Goal: Task Accomplishment & Management: Use online tool/utility

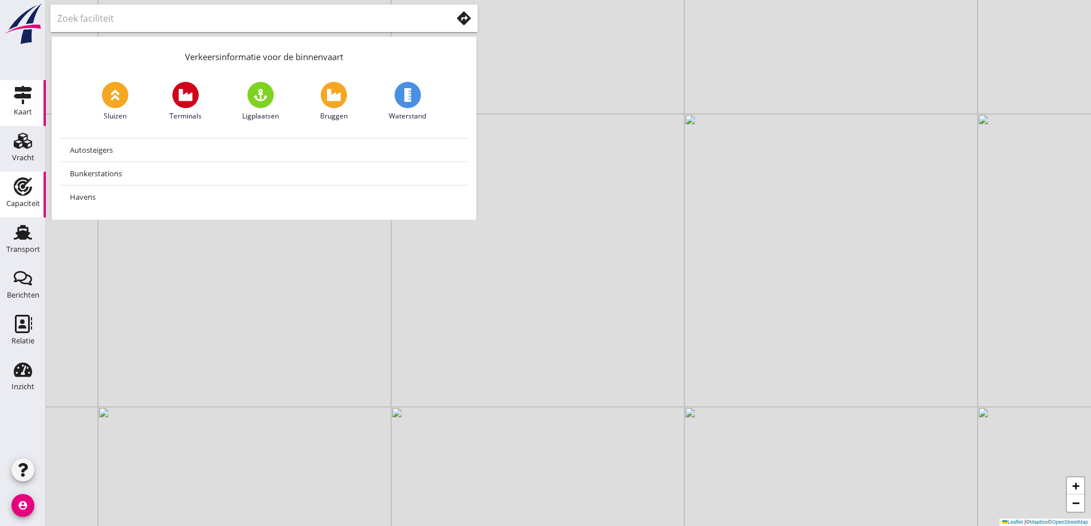
click at [23, 183] on use at bounding box center [23, 187] width 18 height 18
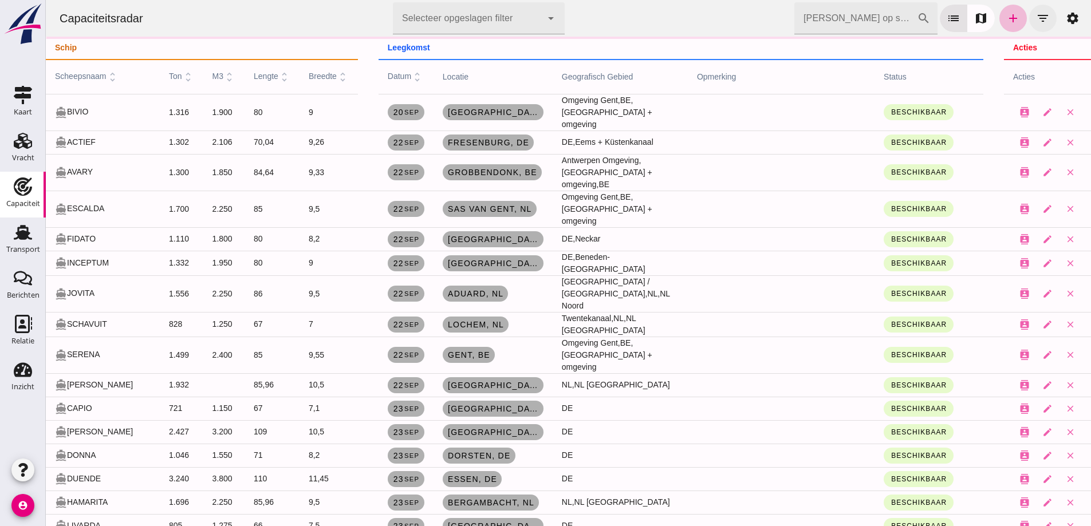
click at [1012, 18] on link "add" at bounding box center [1013, 18] width 27 height 27
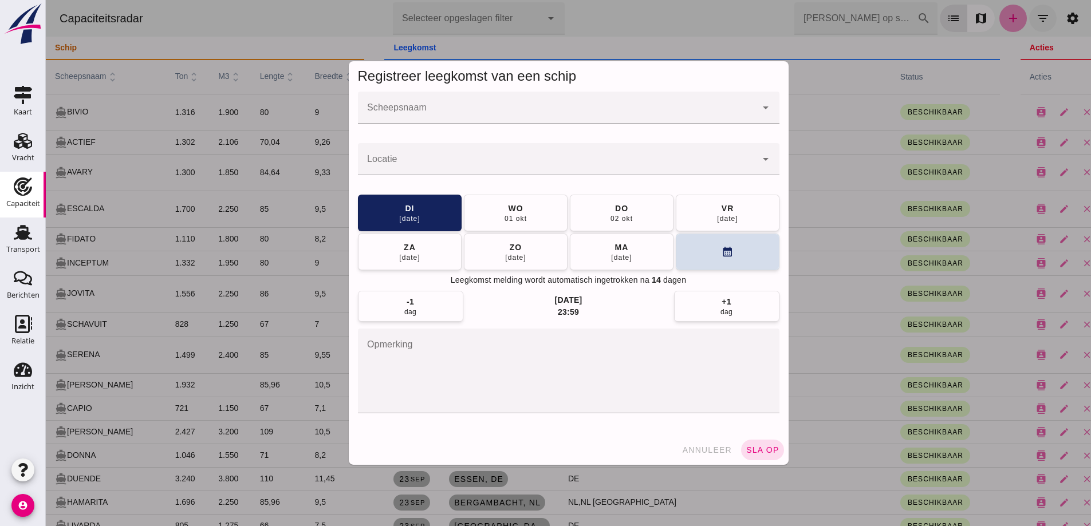
click at [691, 452] on span "annuleer" at bounding box center [707, 450] width 50 height 9
click at [707, 457] on div at bounding box center [568, 263] width 1045 height 526
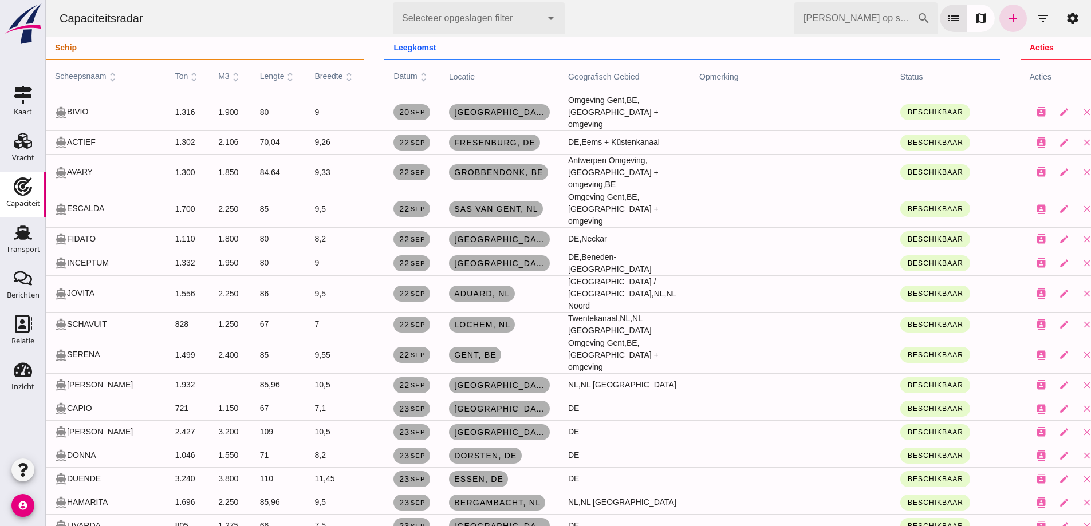
click at [704, 491] on td at bounding box center [790, 502] width 201 height 23
click at [1037, 22] on icon "filter_list" at bounding box center [1043, 18] width 14 height 14
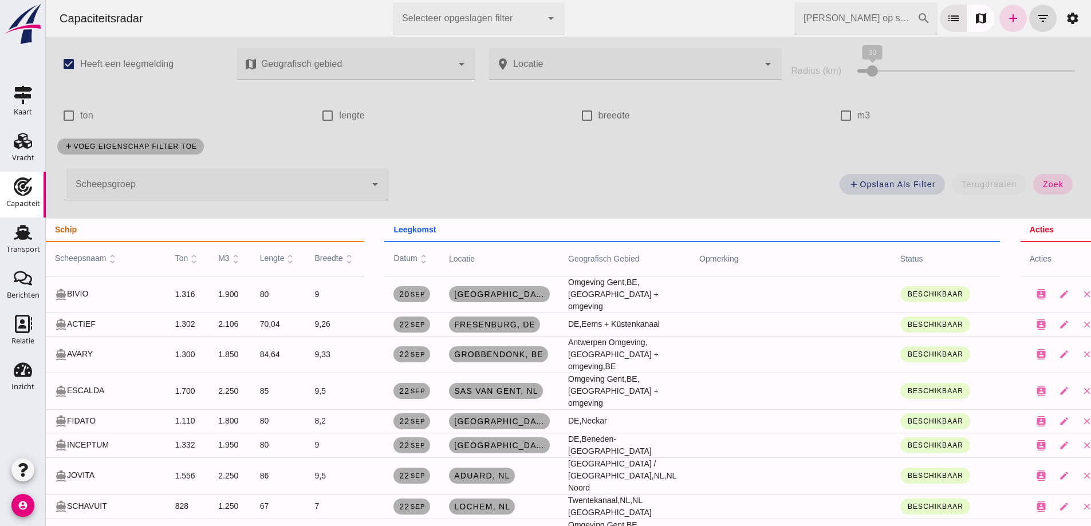
click at [864, 113] on div "check_box_outline_blank m3" at bounding box center [953, 116] width 236 height 32
drag, startPoint x: 840, startPoint y: 113, endPoint x: 788, endPoint y: 125, distance: 54.2
click at [840, 115] on input "m3" at bounding box center [846, 115] width 23 height 23
checkbox input "true"
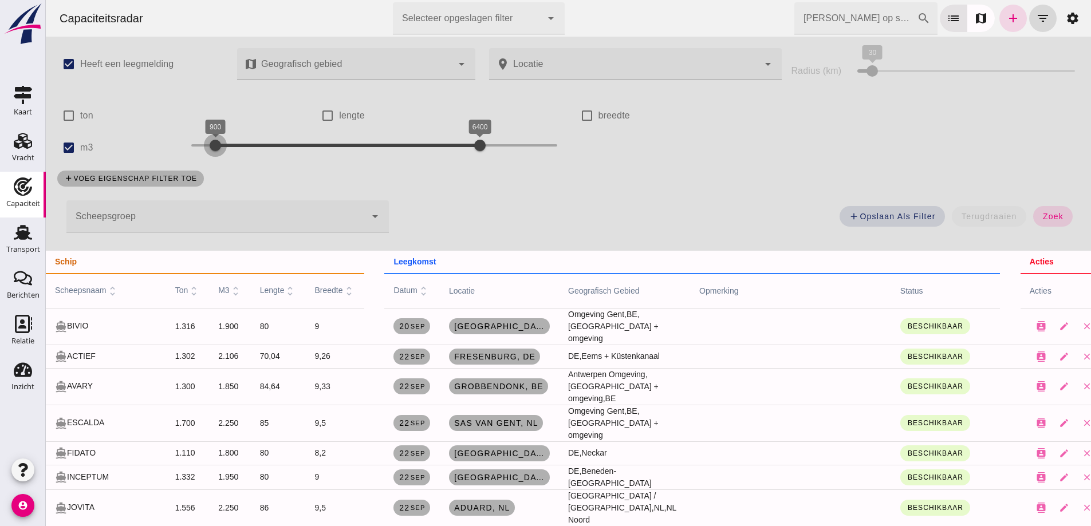
drag, startPoint x: 192, startPoint y: 144, endPoint x: 218, endPoint y: 142, distance: 25.3
click at [218, 142] on div at bounding box center [215, 145] width 23 height 23
drag, startPoint x: 475, startPoint y: 144, endPoint x: 261, endPoint y: 143, distance: 214.8
click at [261, 143] on div at bounding box center [263, 145] width 23 height 23
click at [1053, 219] on span "zoek" at bounding box center [1052, 216] width 21 height 9
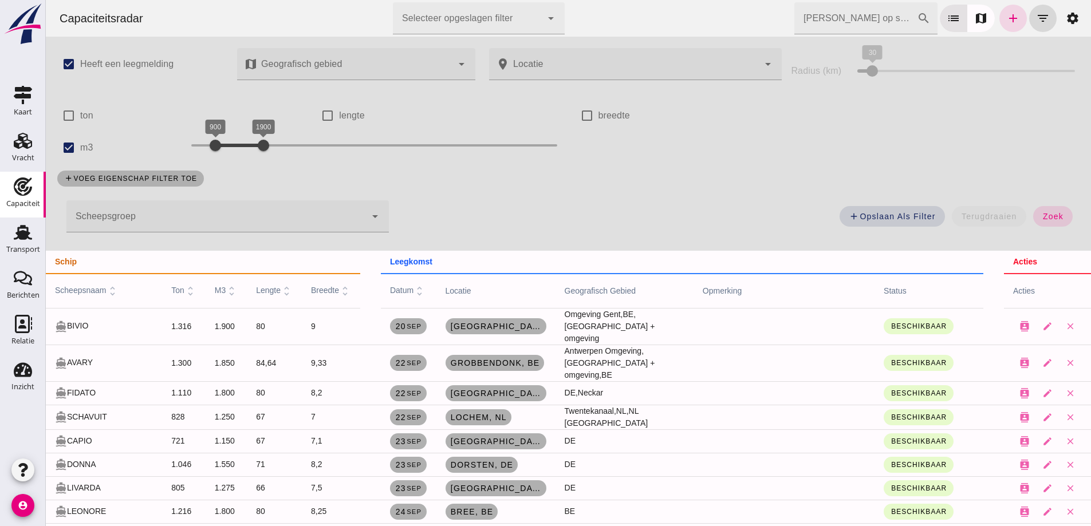
click at [919, 130] on div "check_box Heeft een leegmelding map Geografisch gebied Geografisch gebied cance…" at bounding box center [568, 144] width 1045 height 214
